Goal: Task Accomplishment & Management: Use online tool/utility

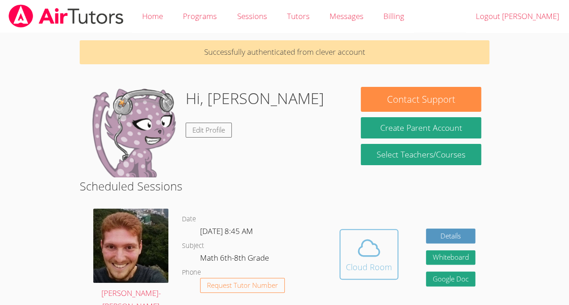
click at [362, 241] on icon at bounding box center [368, 247] width 25 height 25
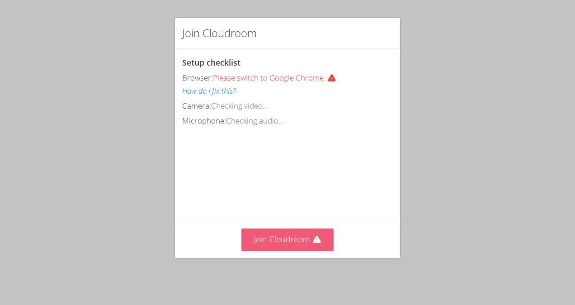
click at [303, 239] on button "Join Cloudroom" at bounding box center [288, 239] width 93 height 22
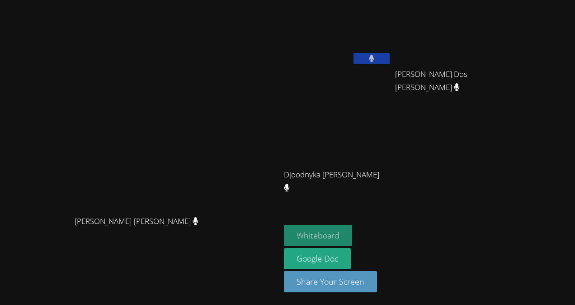
click at [317, 241] on button "Whiteboard" at bounding box center [318, 235] width 68 height 21
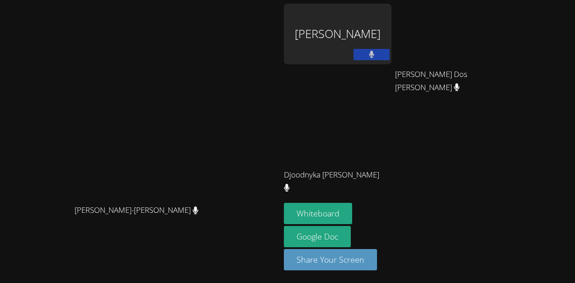
click at [390, 57] on button at bounding box center [372, 54] width 36 height 11
click at [376, 54] on icon at bounding box center [371, 55] width 9 height 8
click at [392, 31] on div "[PERSON_NAME]" at bounding box center [338, 34] width 108 height 61
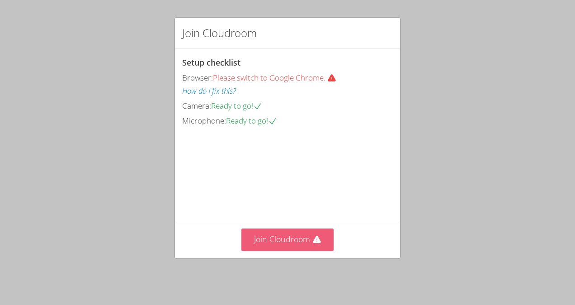
click at [293, 233] on button "Join Cloudroom" at bounding box center [288, 239] width 93 height 22
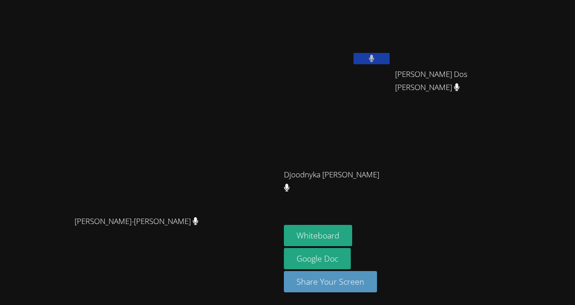
click at [390, 54] on button at bounding box center [372, 58] width 36 height 11
click at [376, 56] on icon at bounding box center [371, 59] width 9 height 8
click at [460, 90] on icon at bounding box center [457, 87] width 6 height 8
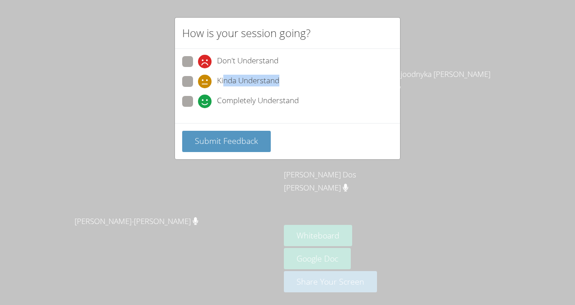
drag, startPoint x: 224, startPoint y: 90, endPoint x: 224, endPoint y: 77, distance: 12.2
click at [224, 77] on div "Kinda Understand" at bounding box center [287, 84] width 211 height 16
click at [224, 77] on span "Kinda Understand" at bounding box center [248, 82] width 62 height 14
click at [206, 77] on input "Kinda Understand" at bounding box center [202, 80] width 8 height 8
radio input "true"
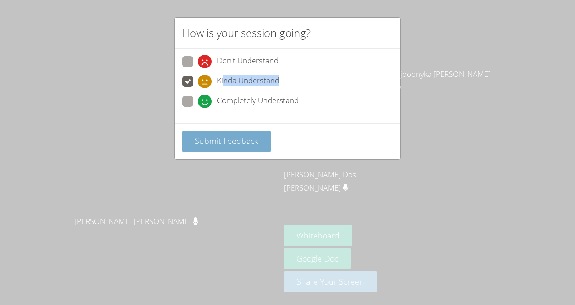
click at [228, 145] on span "Submit Feedback" at bounding box center [226, 140] width 63 height 11
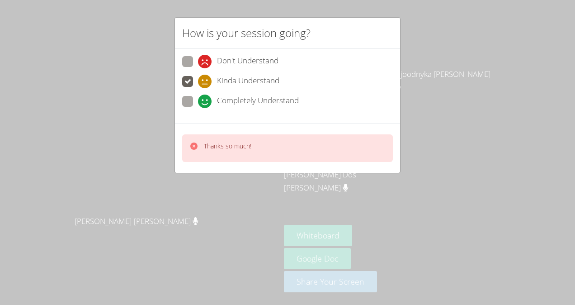
click at [252, 56] on span "Don't Understand" at bounding box center [248, 62] width 62 height 14
click at [206, 56] on input "Don't Understand" at bounding box center [202, 60] width 8 height 8
radio input "true"
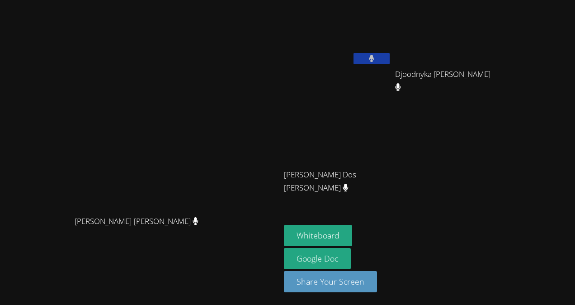
click at [390, 57] on button at bounding box center [372, 58] width 36 height 11
click at [376, 57] on icon at bounding box center [371, 59] width 9 height 8
